Goal: Information Seeking & Learning: Learn about a topic

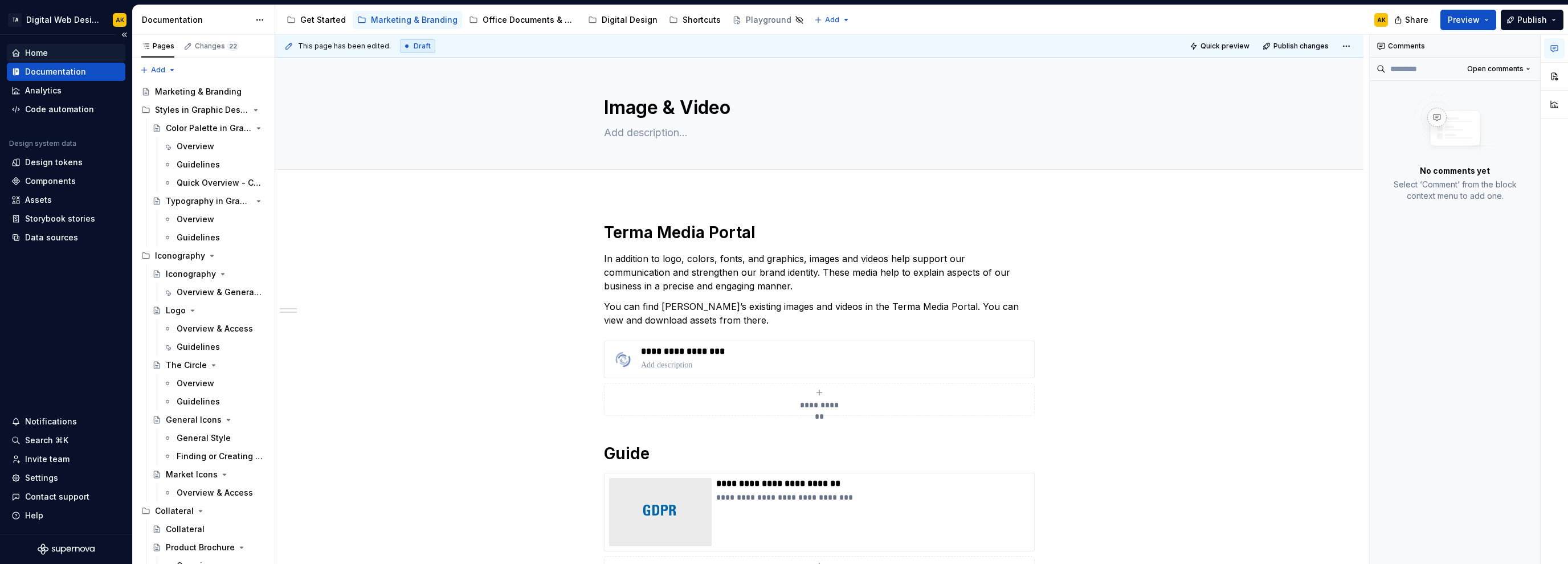
type textarea "*"
click at [58, 497] on div "Contact support" at bounding box center [58, 497] width 64 height 11
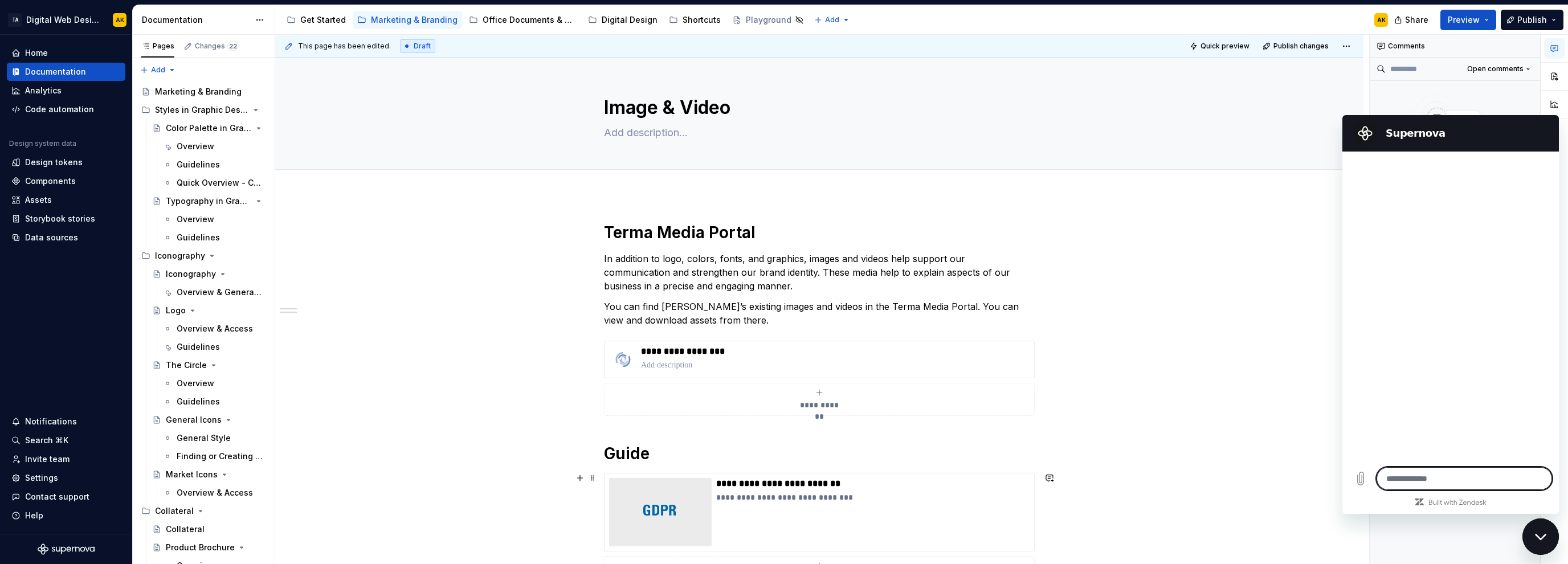
click at [1443, 480] on textarea at bounding box center [1464, 478] width 175 height 23
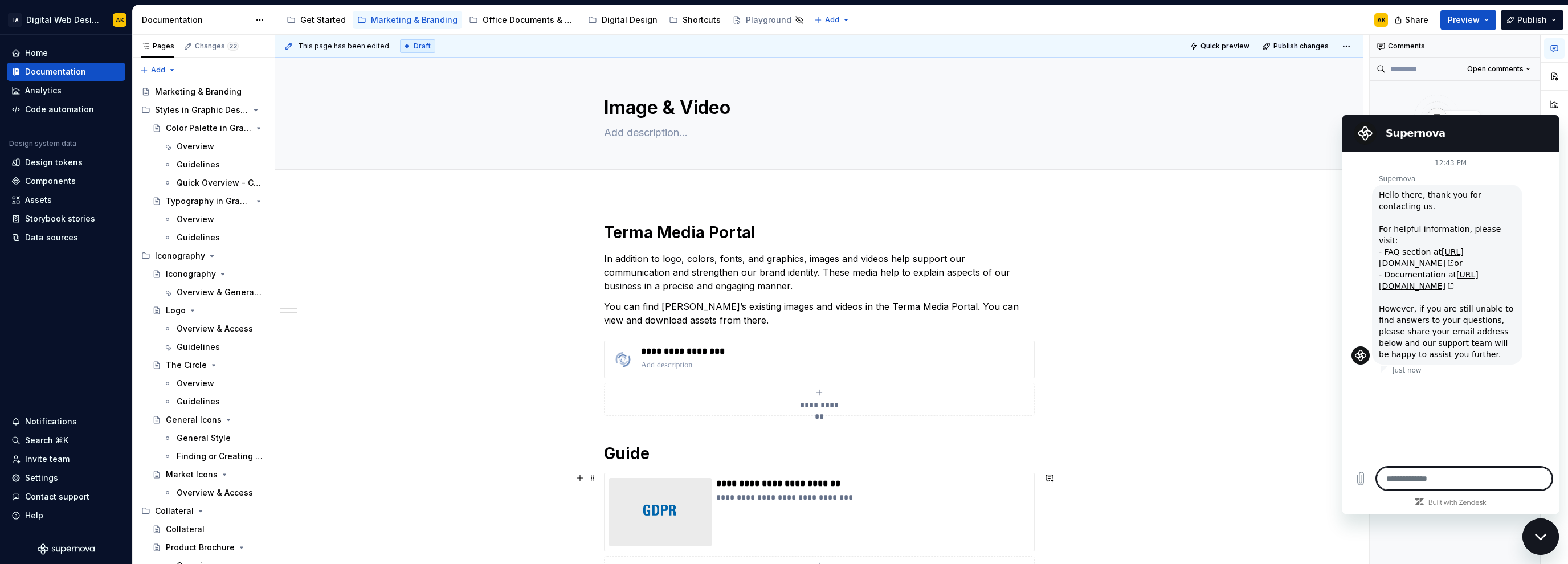
type textarea "*"
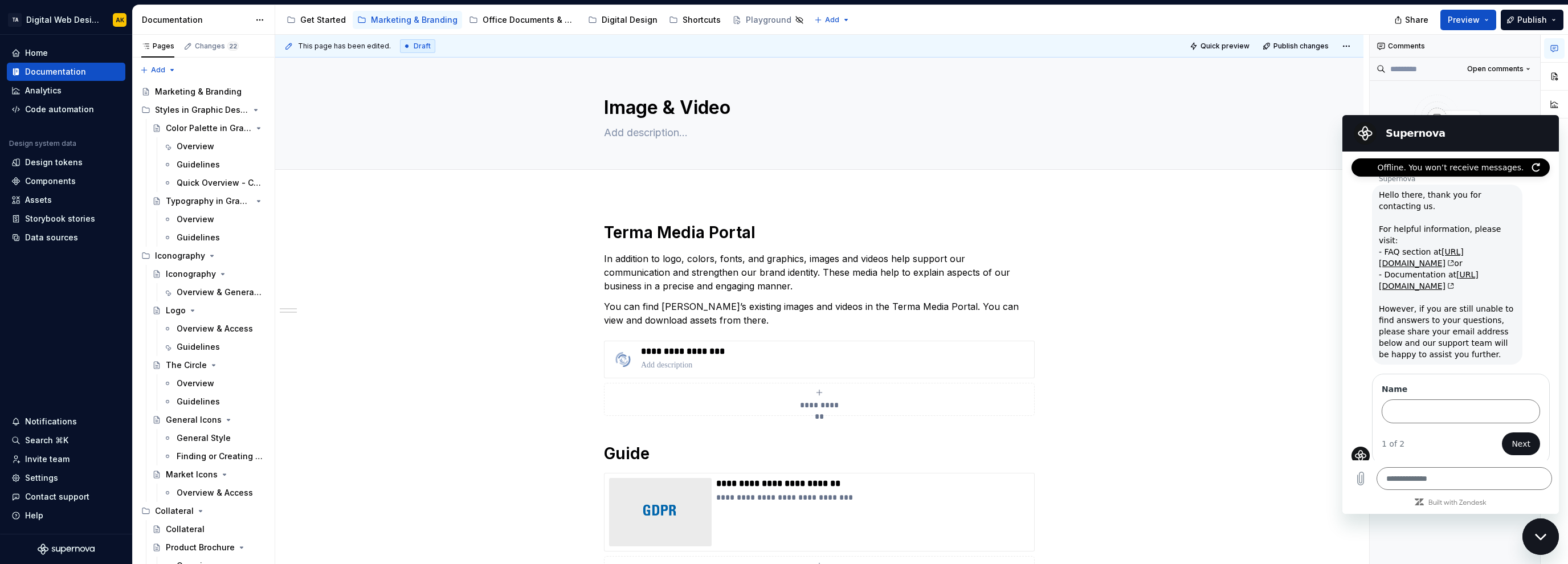
type textarea "*"
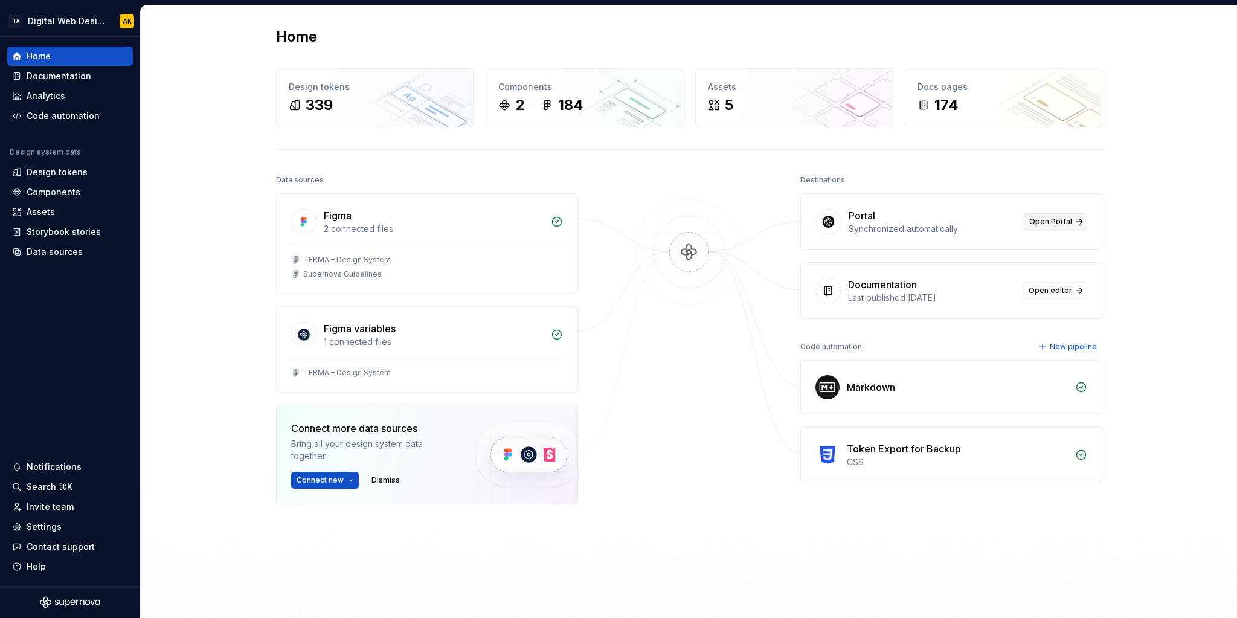
click at [1032, 220] on span "Open Portal" at bounding box center [1050, 222] width 43 height 10
click at [1052, 222] on span "Open Portal" at bounding box center [1050, 222] width 43 height 10
click at [60, 115] on div "Code automation" at bounding box center [63, 116] width 73 height 12
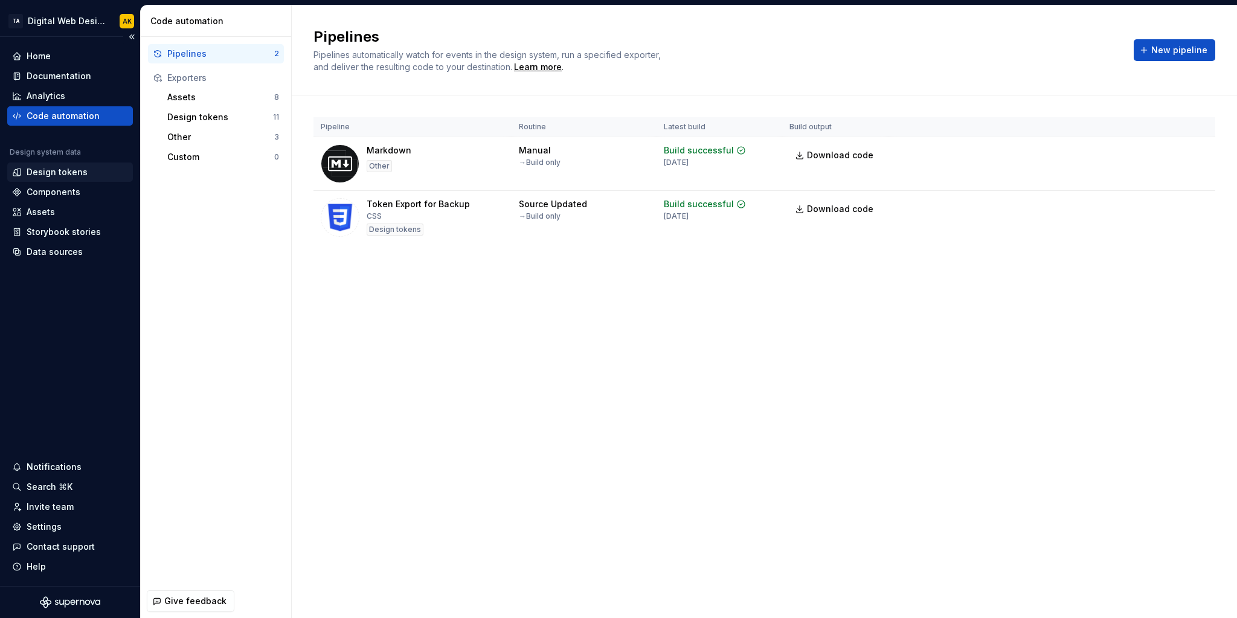
click at [53, 173] on div "Design tokens" at bounding box center [57, 172] width 61 height 12
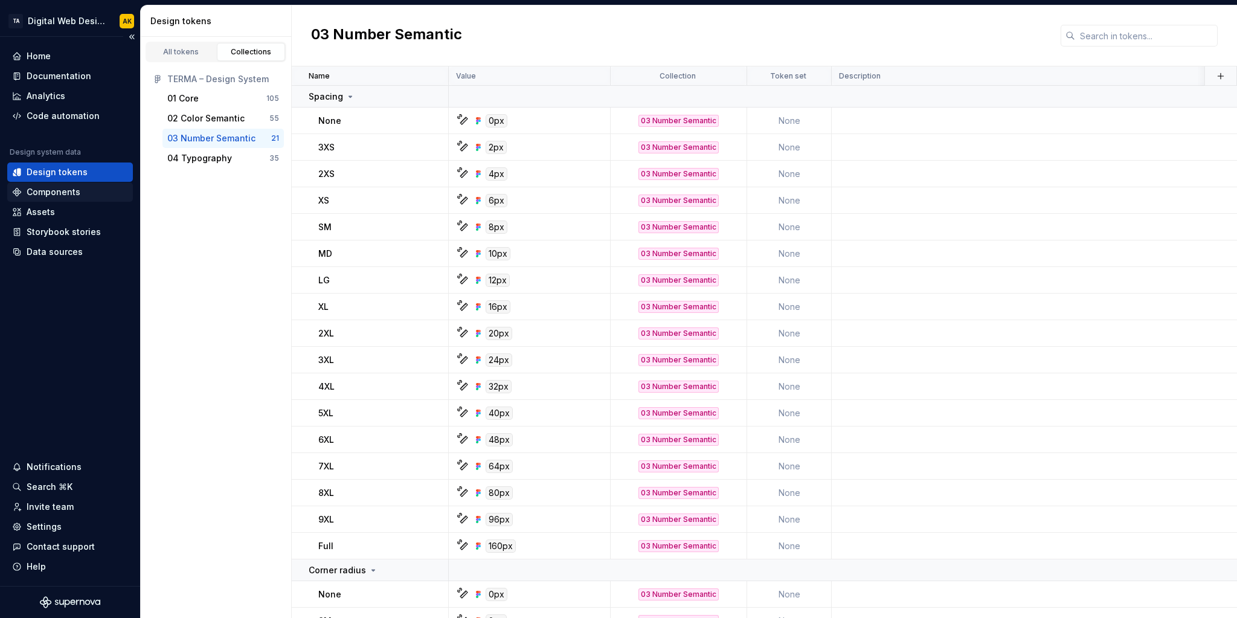
click at [63, 190] on div "Components" at bounding box center [54, 192] width 54 height 12
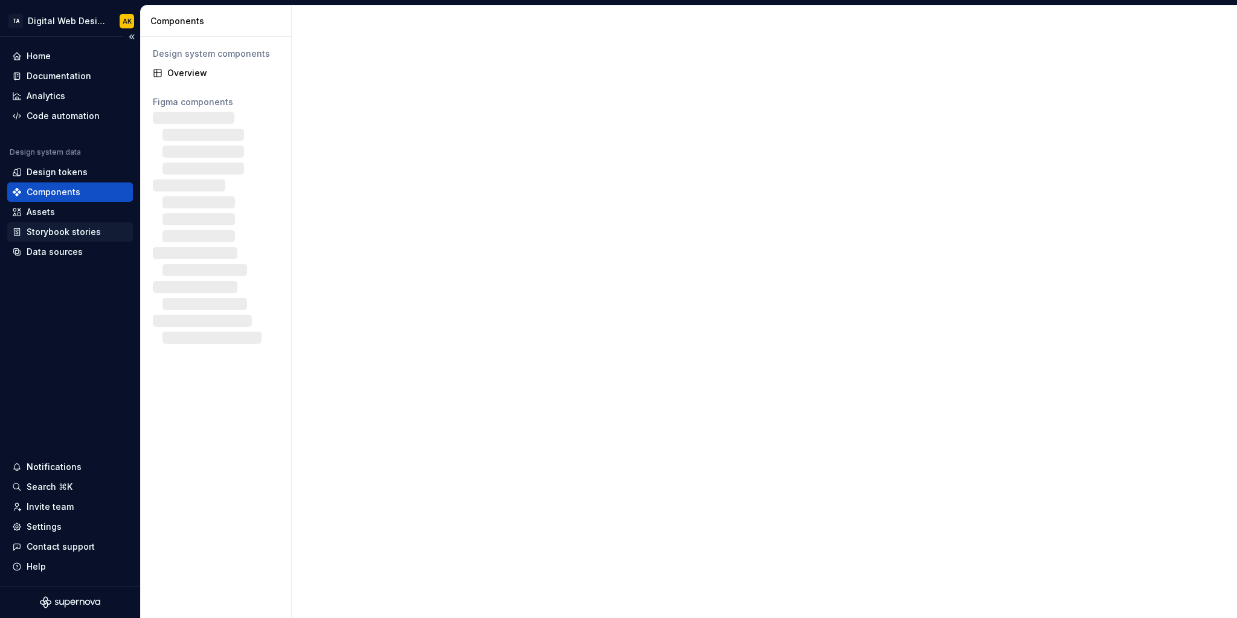
click at [69, 231] on div "Storybook stories" at bounding box center [64, 232] width 74 height 12
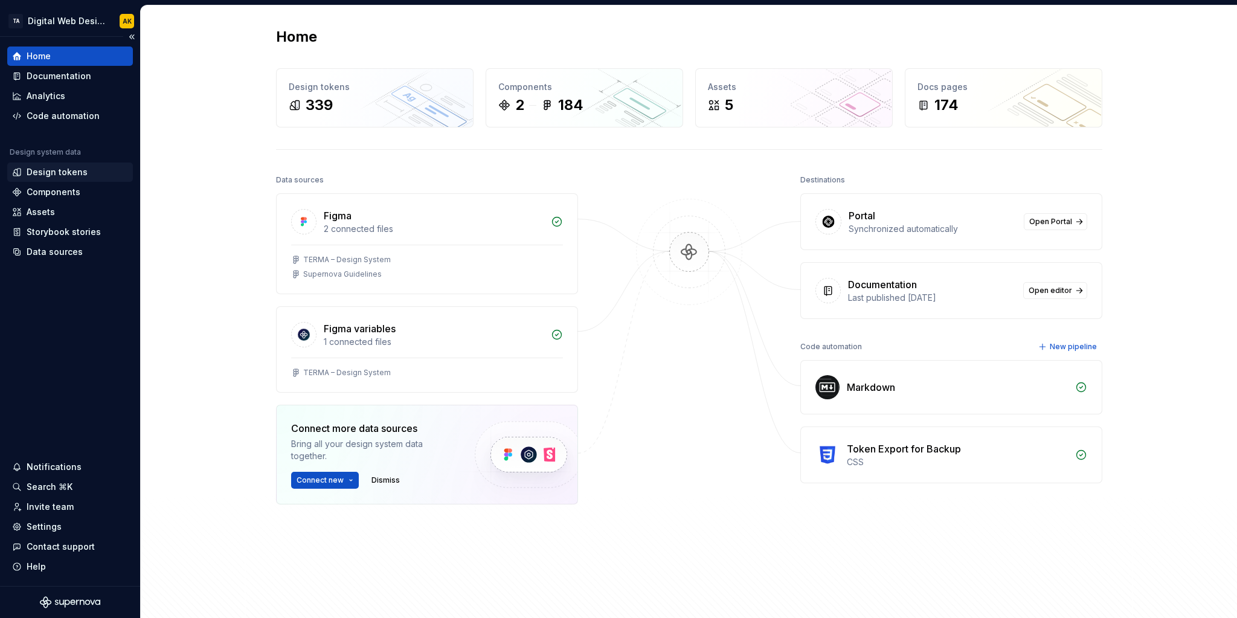
click at [53, 169] on div "Design tokens" at bounding box center [57, 172] width 61 height 12
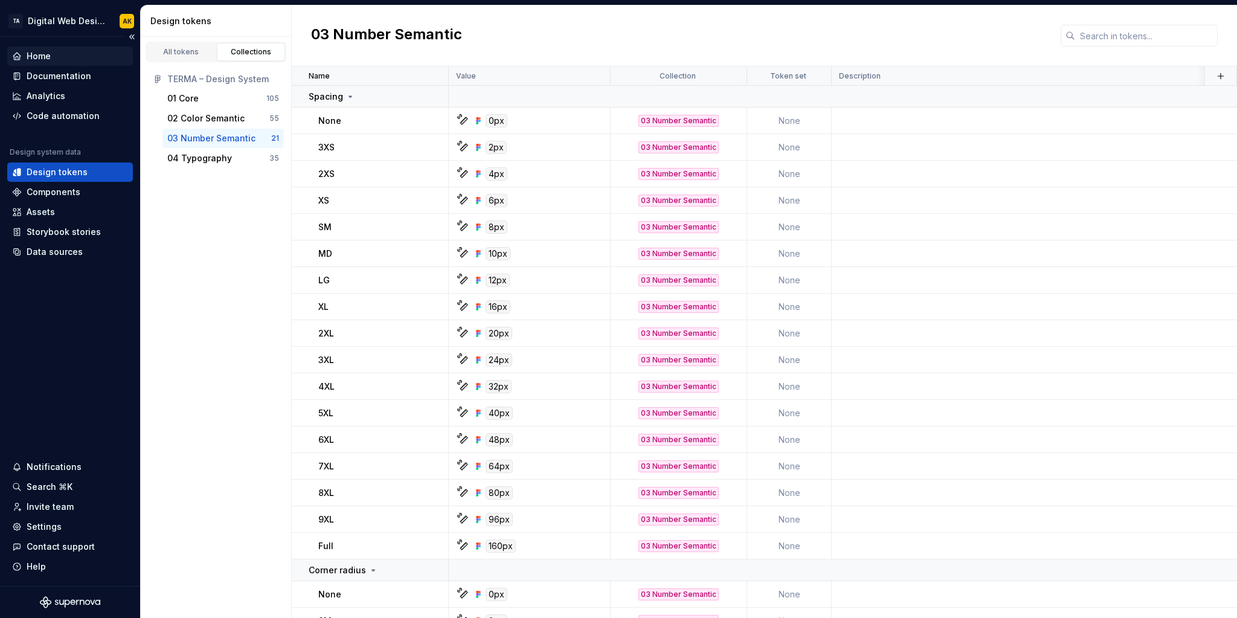
click at [45, 49] on div "Home" at bounding box center [70, 56] width 126 height 19
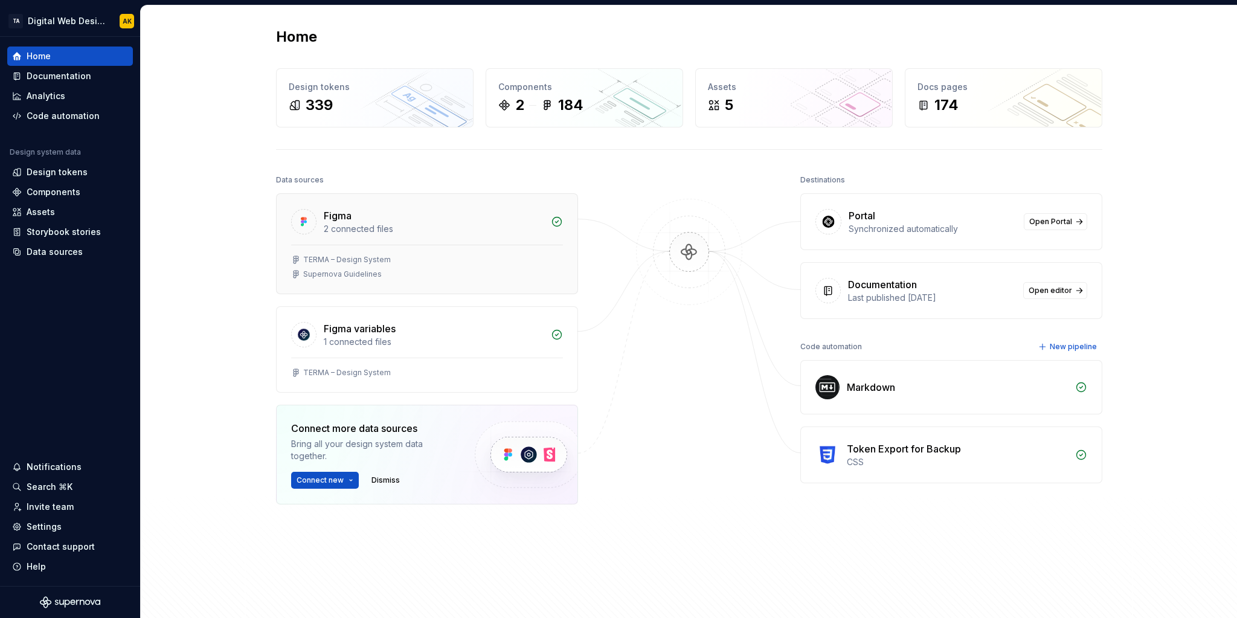
click at [408, 233] on div "2 connected files" at bounding box center [434, 229] width 220 height 12
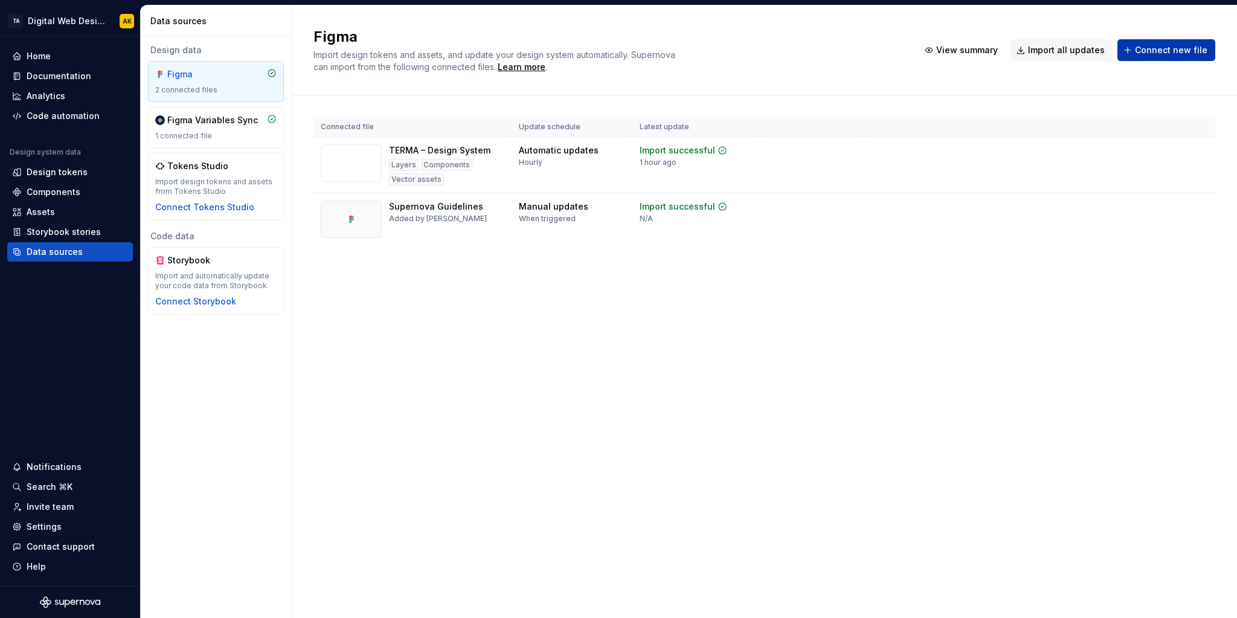
click at [1194, 53] on span "Connect new file" at bounding box center [1171, 50] width 72 height 12
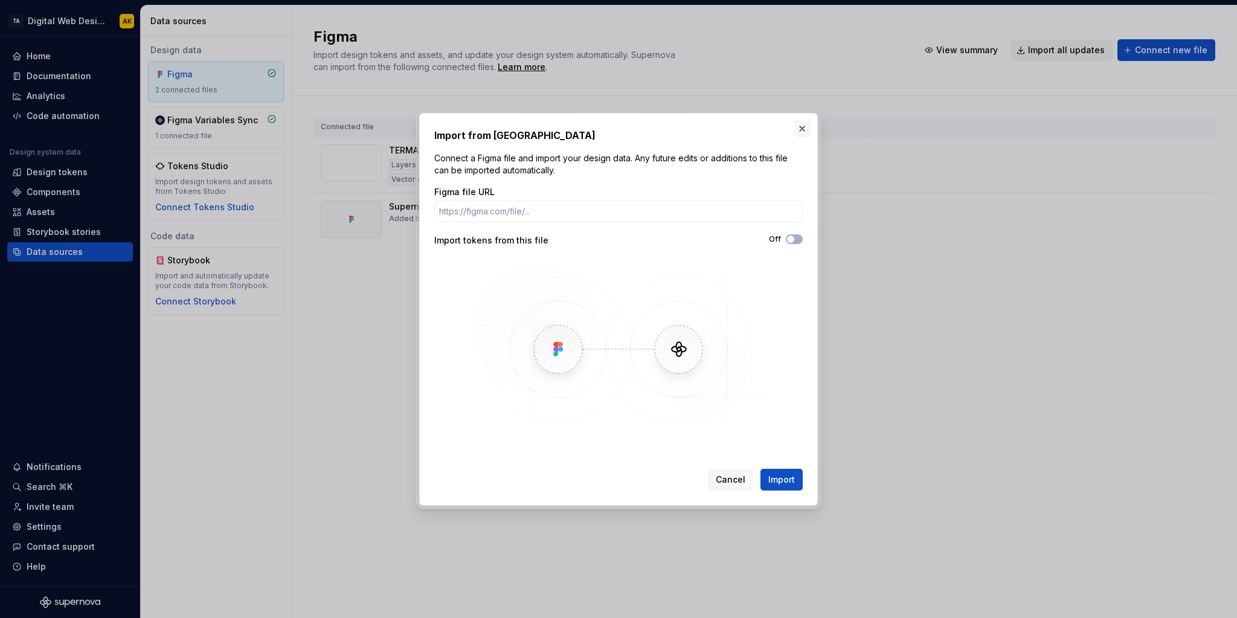
click at [800, 129] on button "button" at bounding box center [802, 128] width 17 height 17
